Goal: Task Accomplishment & Management: Use online tool/utility

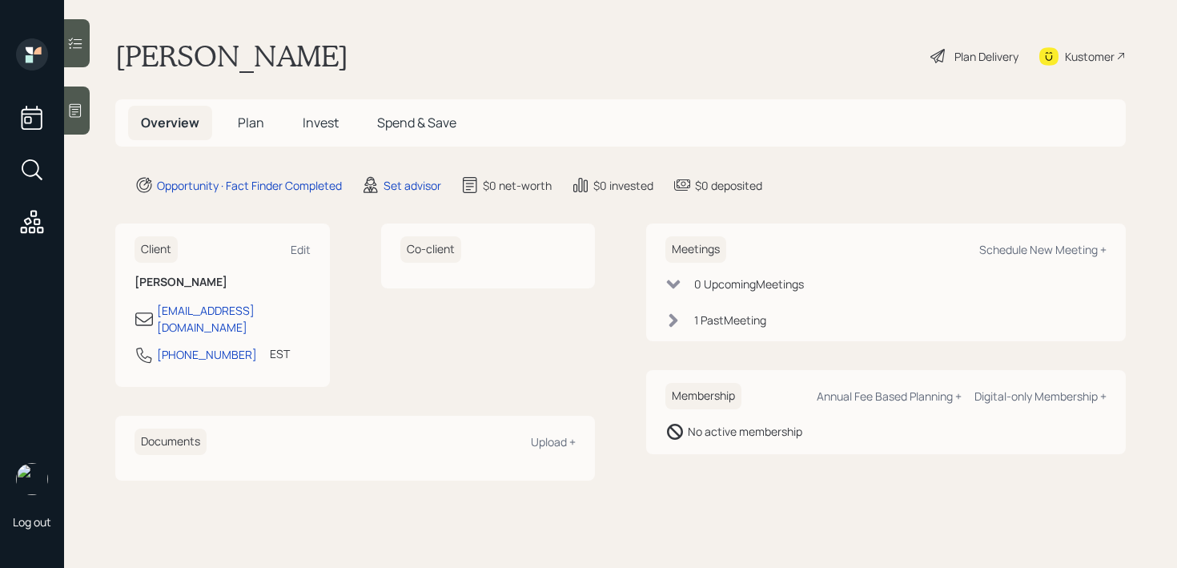
click at [78, 97] on div at bounding box center [77, 110] width 26 height 48
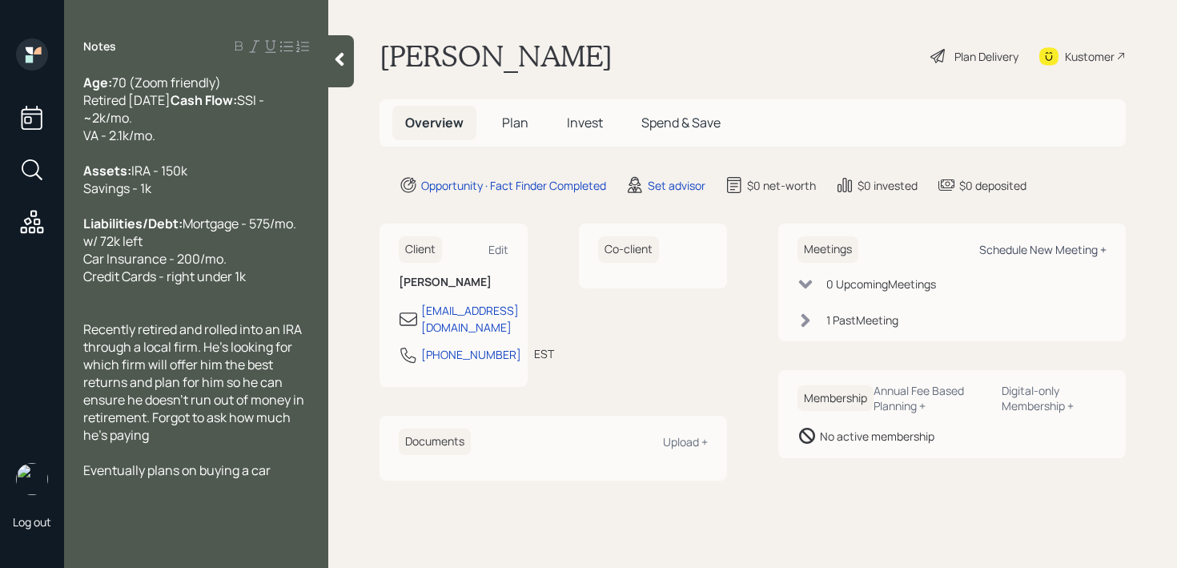
click at [997, 248] on div "Schedule New Meeting +" at bounding box center [1042, 249] width 127 height 15
select select "round-[PERSON_NAME]"
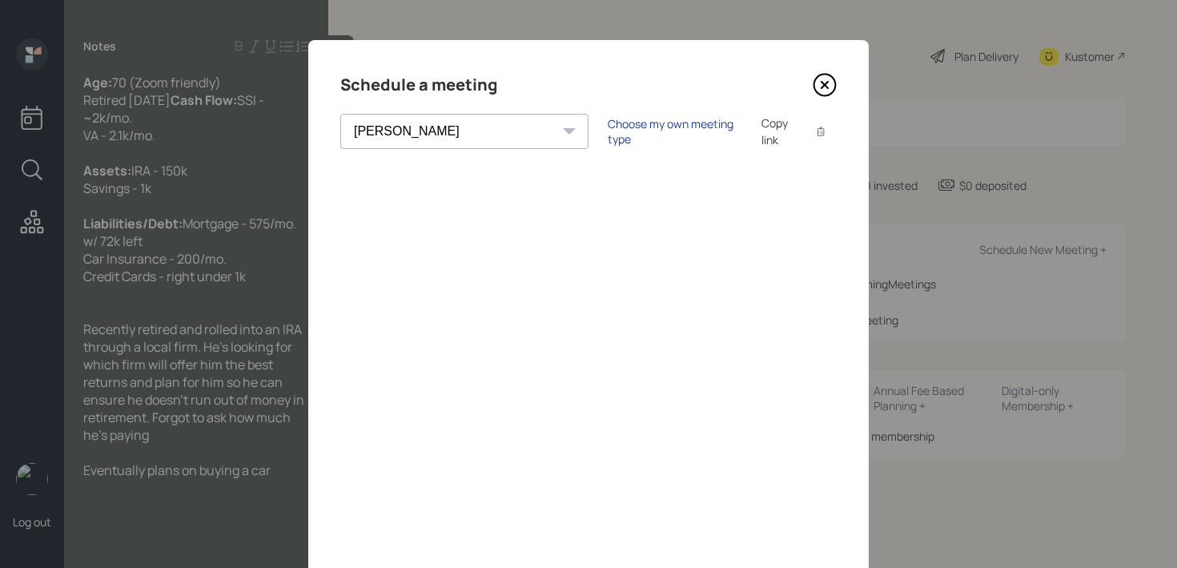
click at [628, 135] on div "Choose my own meeting type" at bounding box center [675, 131] width 135 height 30
click at [824, 73] on icon at bounding box center [825, 85] width 24 height 24
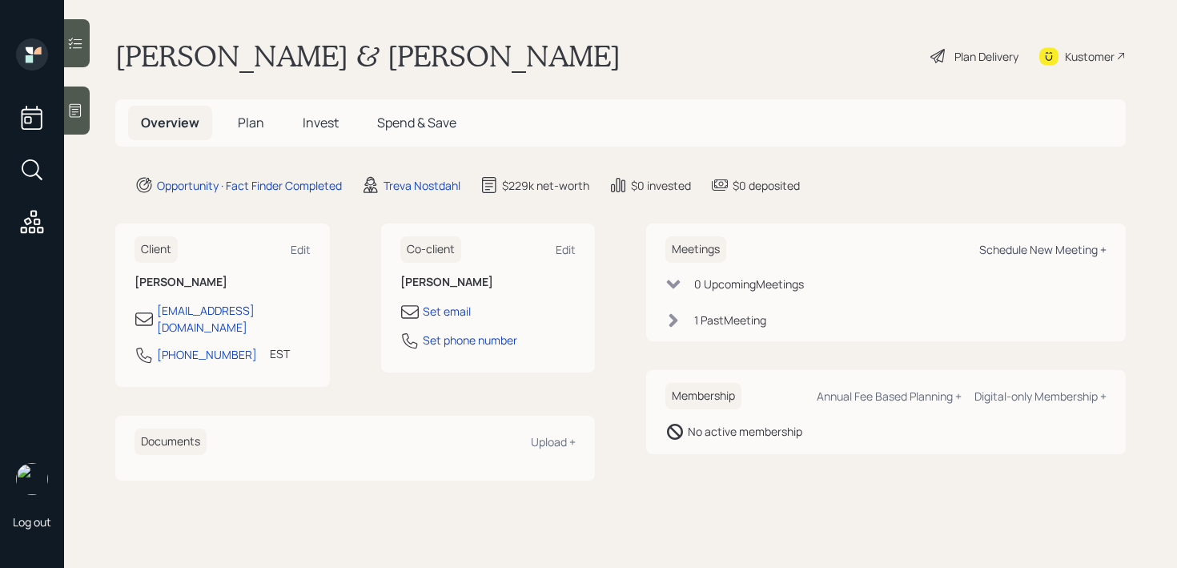
click at [996, 247] on div "Schedule New Meeting +" at bounding box center [1042, 249] width 127 height 15
